Goal: Transaction & Acquisition: Obtain resource

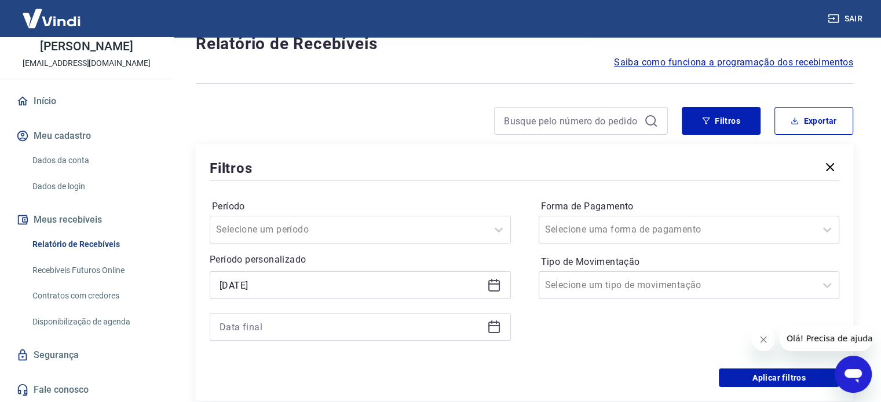
scroll to position [58, 0]
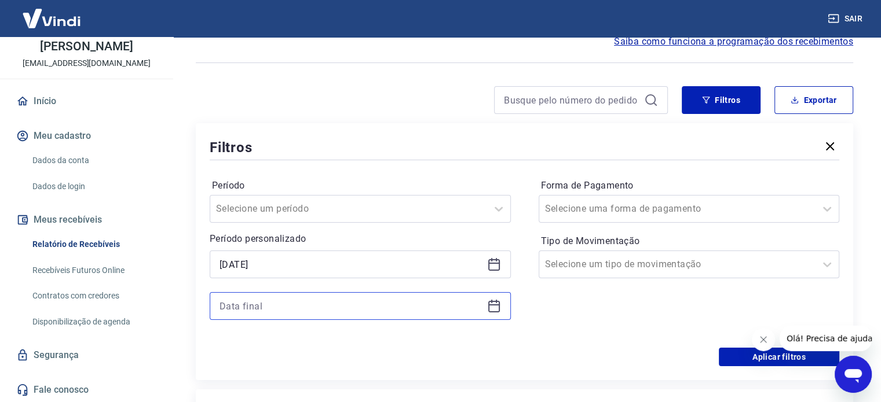
click at [420, 305] on input at bounding box center [350, 306] width 263 height 17
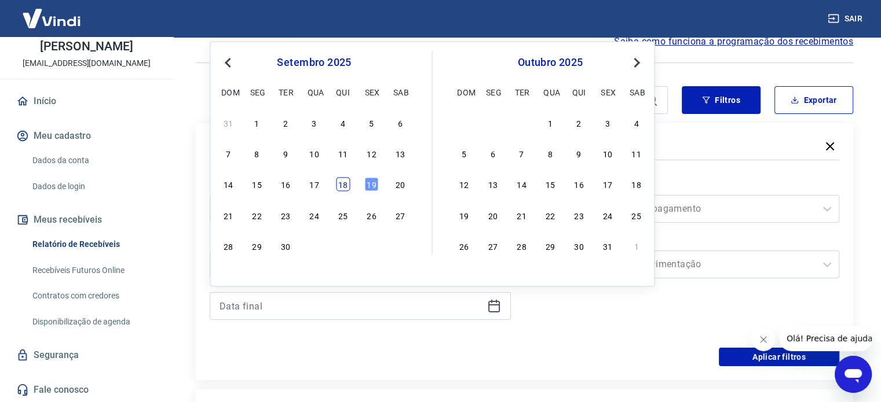
click at [340, 182] on div "18" at bounding box center [343, 185] width 14 height 14
type input "[DATE]"
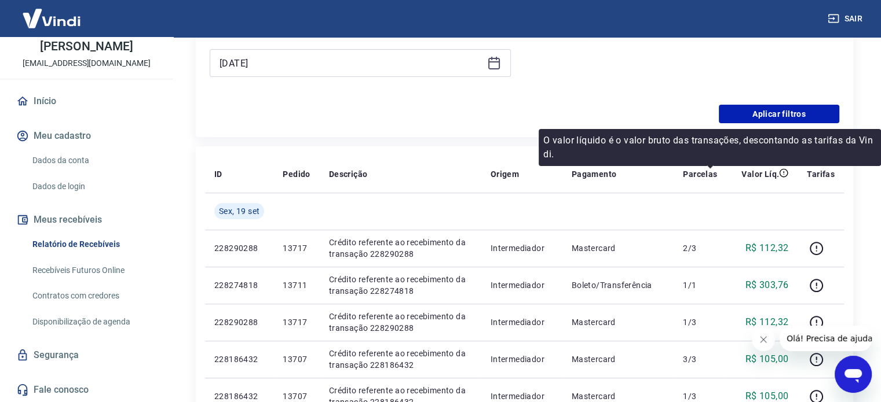
scroll to position [232, 0]
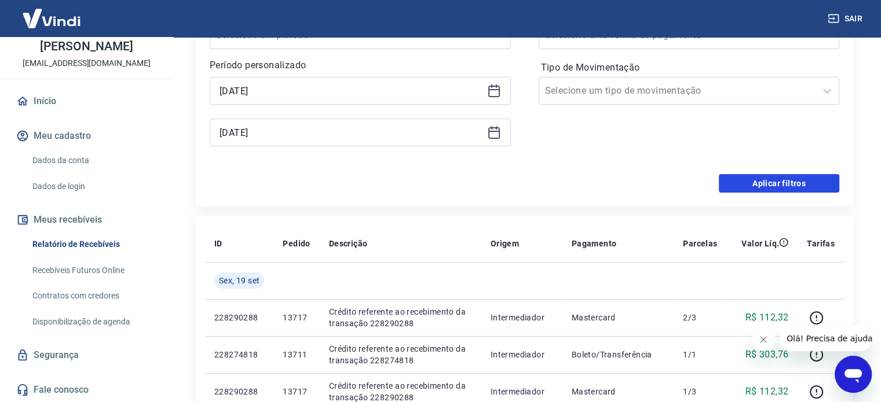
drag, startPoint x: 759, startPoint y: 187, endPoint x: 530, endPoint y: 243, distance: 235.4
click at [759, 186] on button "Aplicar filtros" at bounding box center [779, 183] width 120 height 19
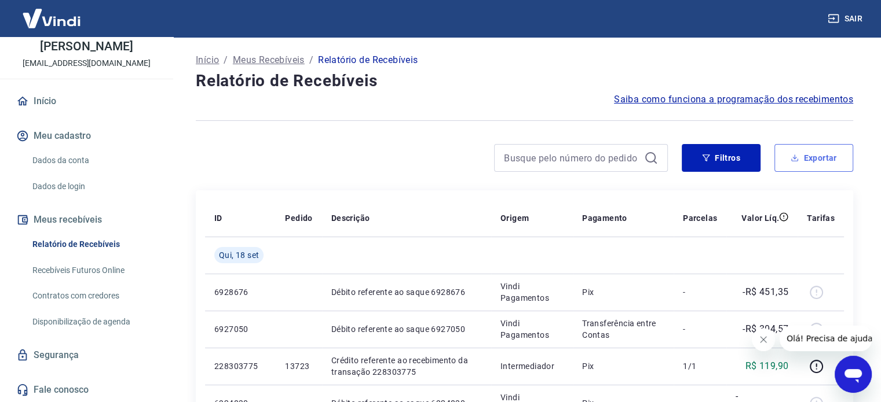
click at [817, 155] on button "Exportar" at bounding box center [813, 158] width 79 height 28
type input "[DATE]"
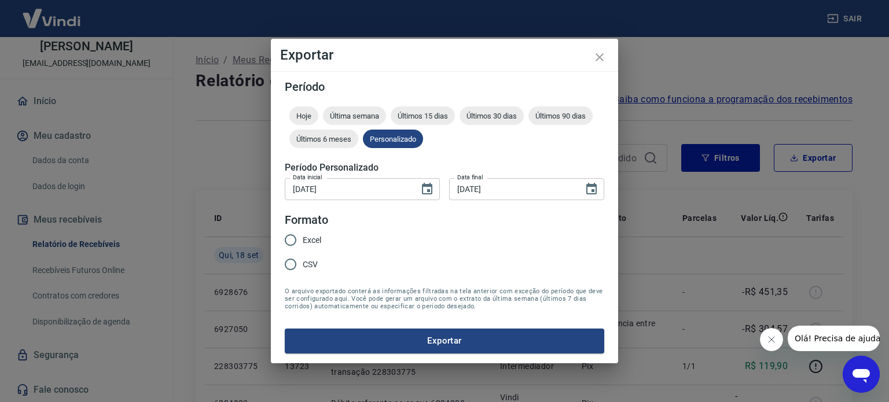
click at [296, 238] on input "Excel" at bounding box center [291, 240] width 24 height 24
radio input "true"
click at [435, 340] on button "Exportar" at bounding box center [445, 341] width 320 height 24
